Goal: Information Seeking & Learning: Learn about a topic

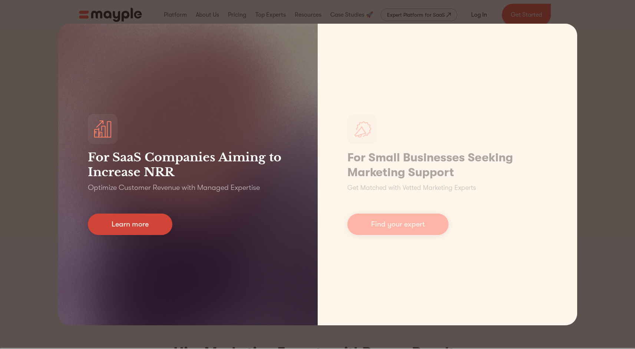
click at [132, 226] on link "Learn more" at bounding box center [130, 224] width 84 height 21
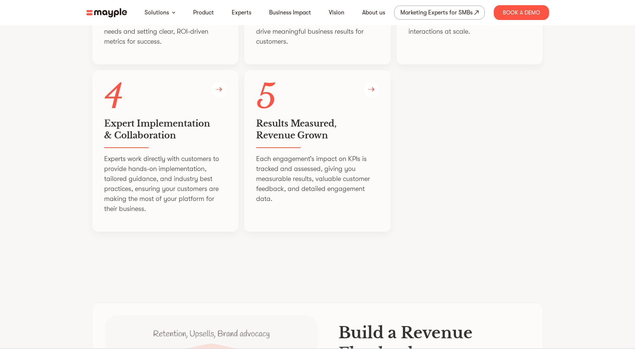
scroll to position [1557, 0]
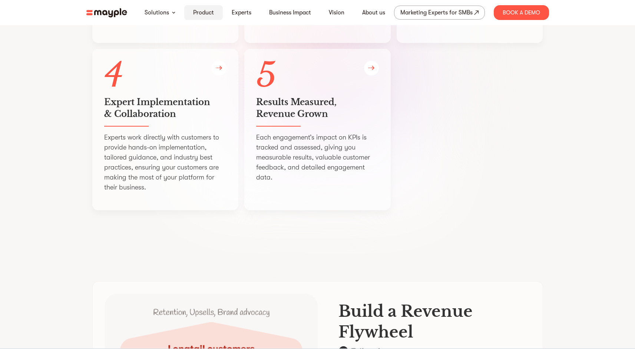
click at [200, 16] on link "Product" at bounding box center [203, 12] width 21 height 9
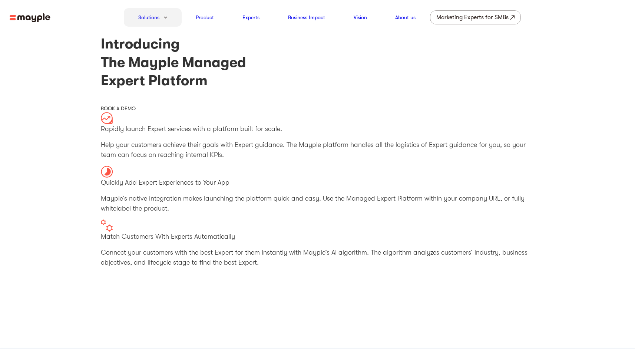
click at [171, 14] on div "Solutions" at bounding box center [153, 17] width 58 height 19
click at [168, 17] on div "Solutions" at bounding box center [153, 17] width 58 height 19
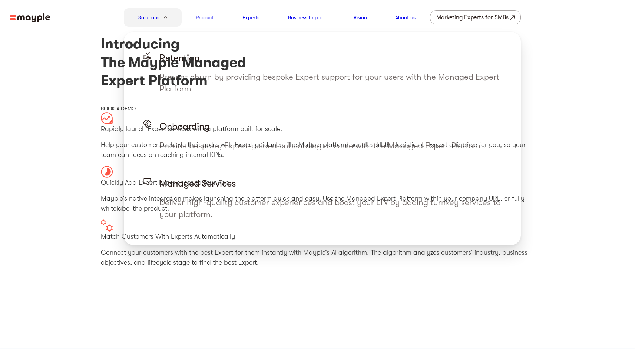
click at [162, 24] on div "Solutions" at bounding box center [153, 17] width 58 height 19
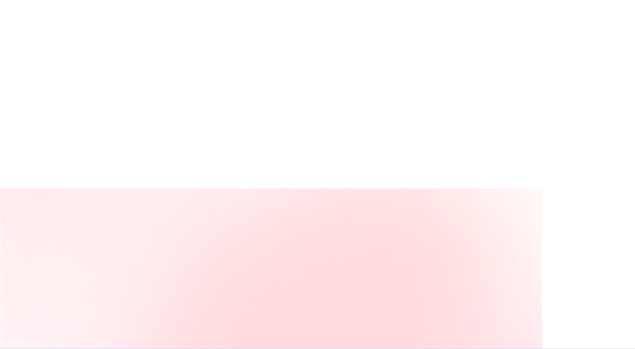
scroll to position [3286, 0]
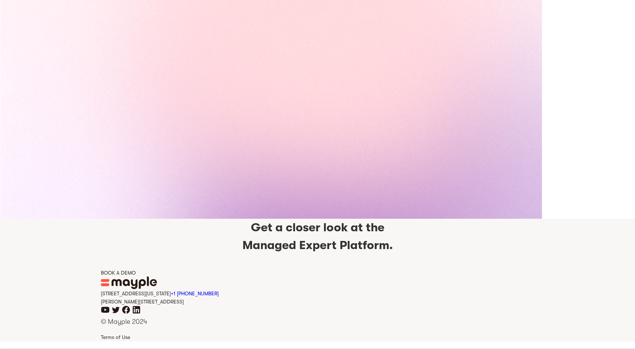
click at [106, 309] on icon "youtube icon" at bounding box center [105, 310] width 9 height 9
